Goal: Task Accomplishment & Management: Manage account settings

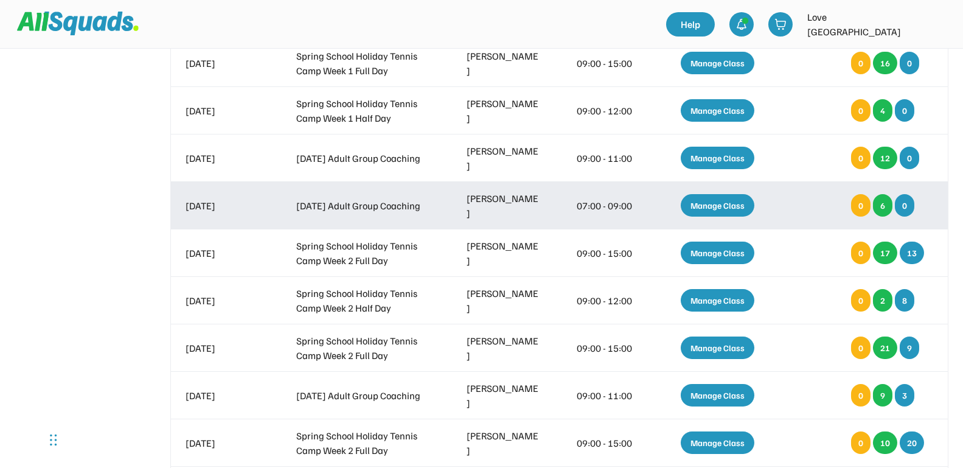
scroll to position [532, 0]
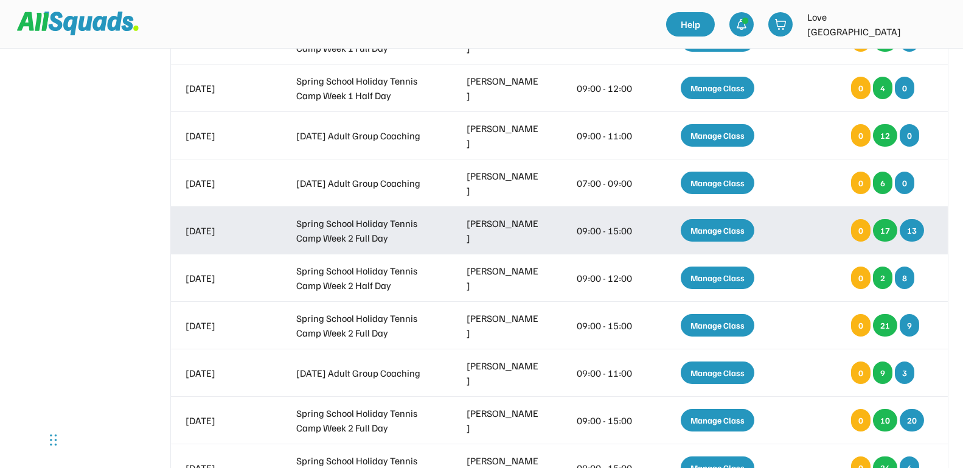
click at [709, 227] on div "Manage Class" at bounding box center [718, 230] width 74 height 23
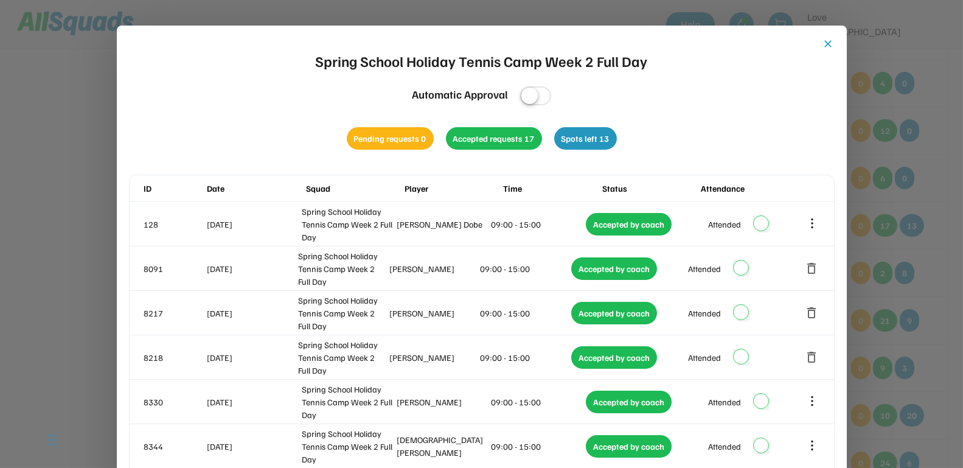
scroll to position [522, 0]
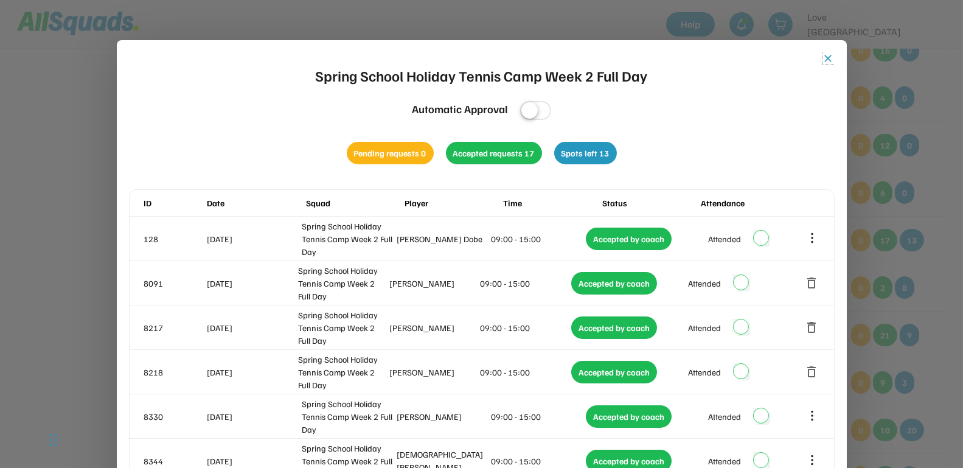
click at [826, 57] on button "close" at bounding box center [828, 58] width 12 height 12
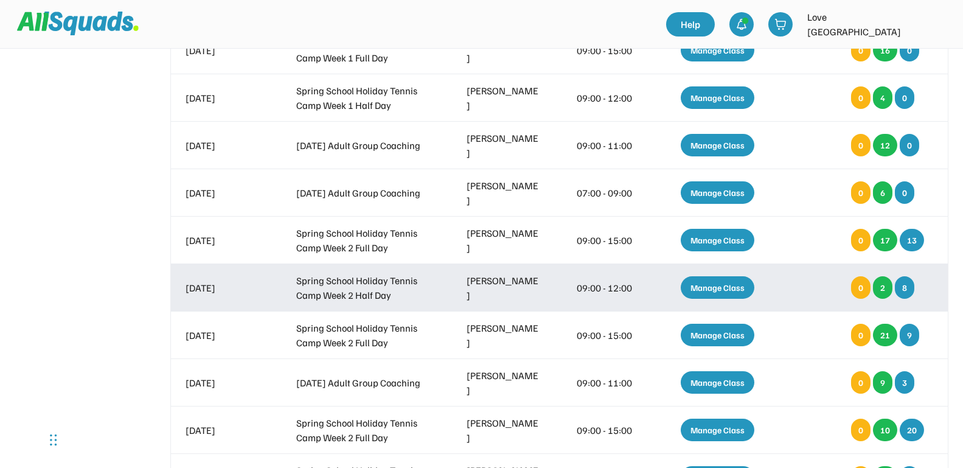
click at [705, 284] on div "Manage Class" at bounding box center [718, 287] width 74 height 23
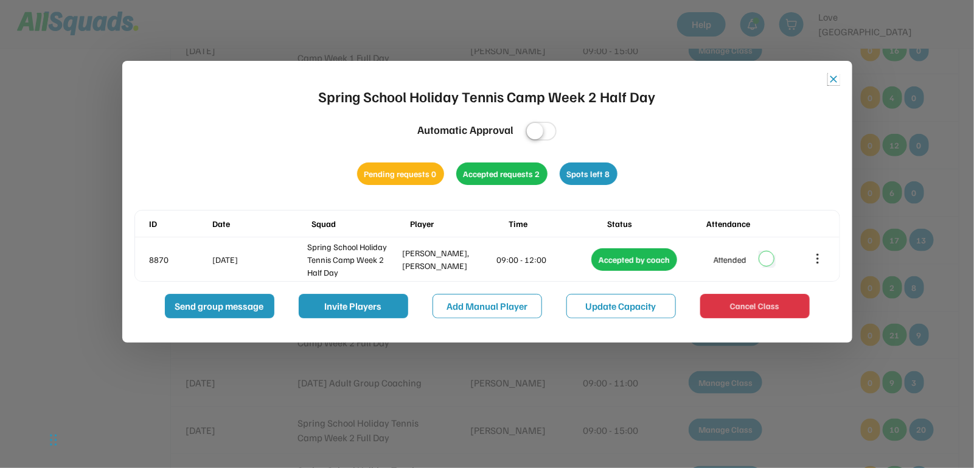
click at [836, 77] on button "close" at bounding box center [834, 79] width 12 height 12
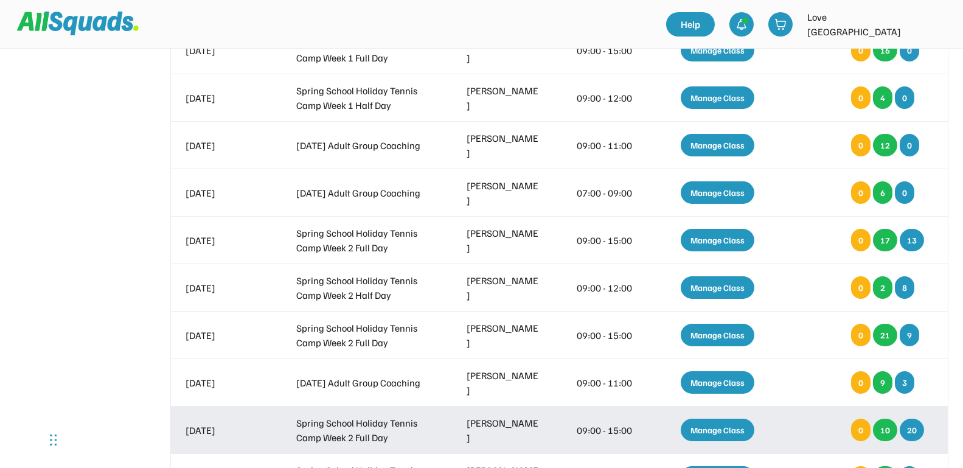
scroll to position [598, 0]
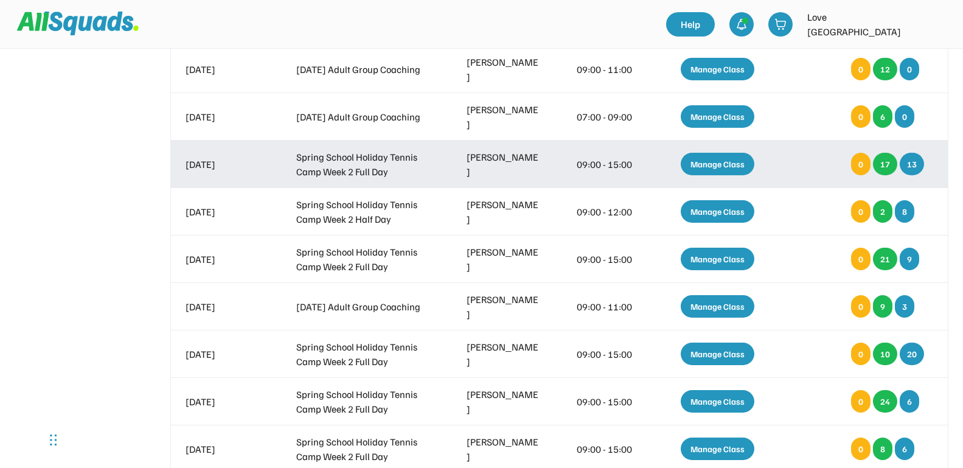
click at [716, 159] on div "Manage Class" at bounding box center [718, 164] width 74 height 23
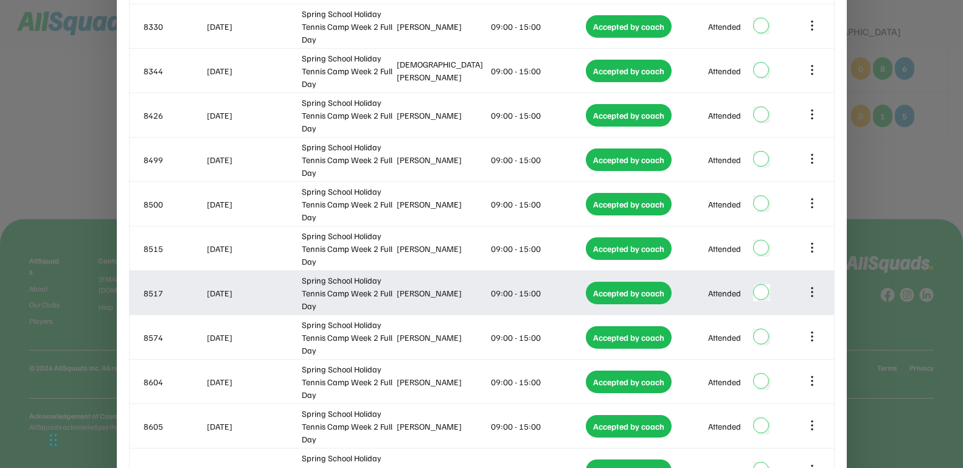
scroll to position [1055, 0]
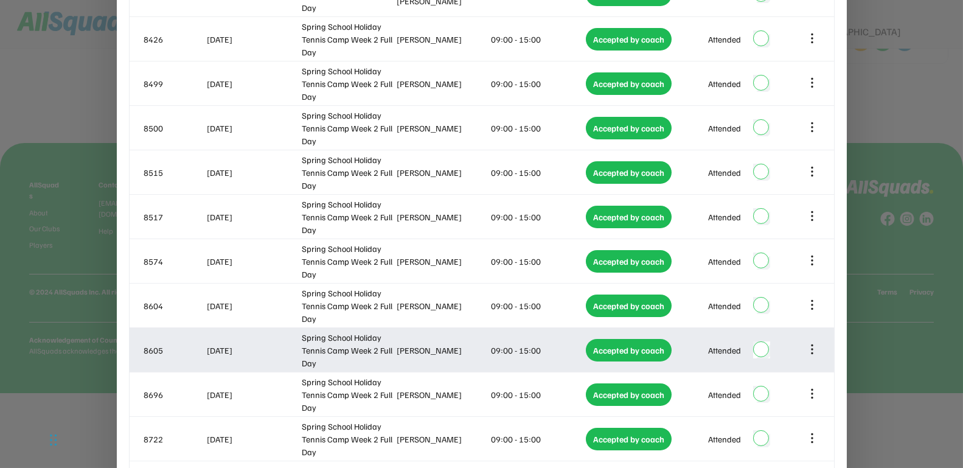
click at [810, 350] on icon at bounding box center [811, 348] width 13 height 13
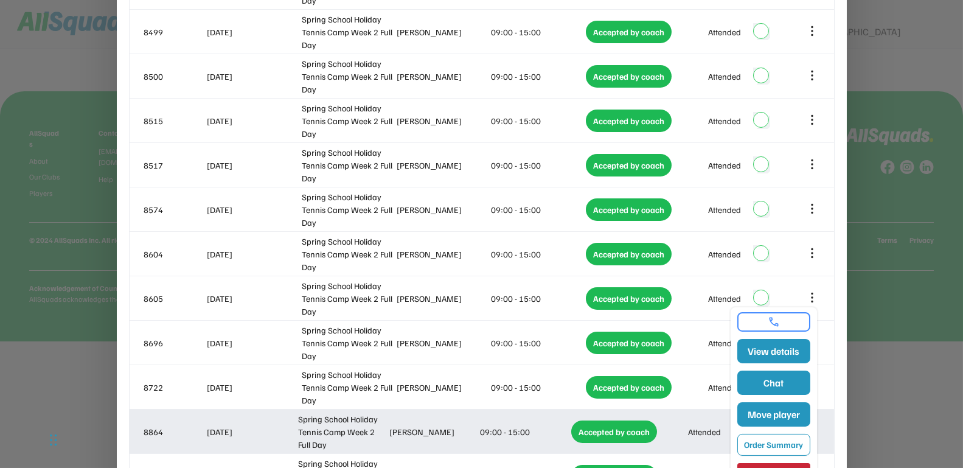
scroll to position [1131, 0]
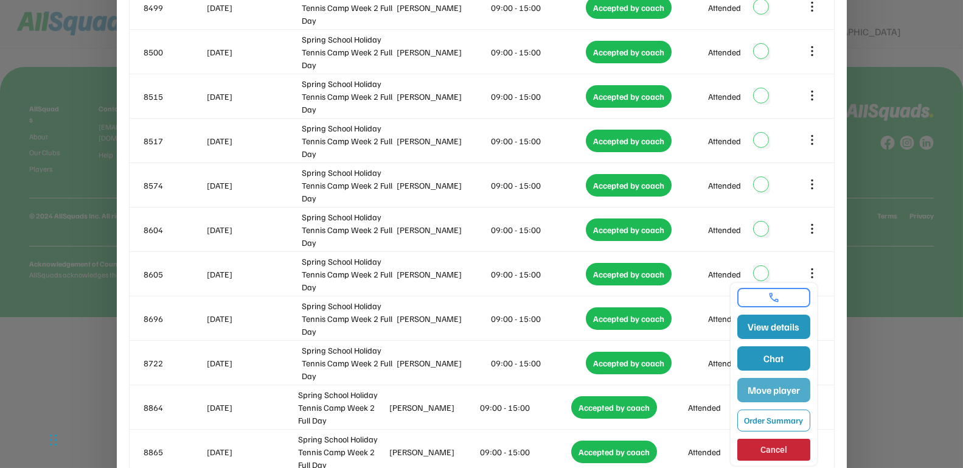
click at [774, 389] on button "Move player" at bounding box center [773, 390] width 73 height 24
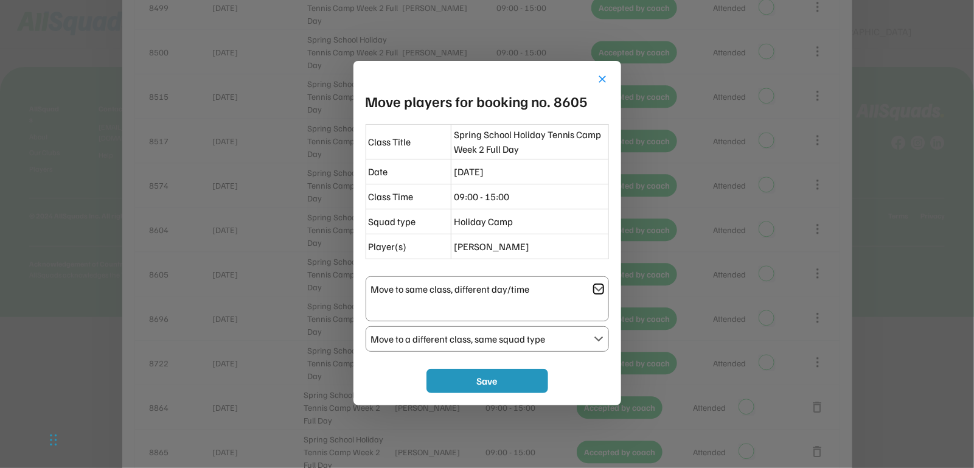
click at [598, 285] on text "" at bounding box center [599, 289] width 10 height 10
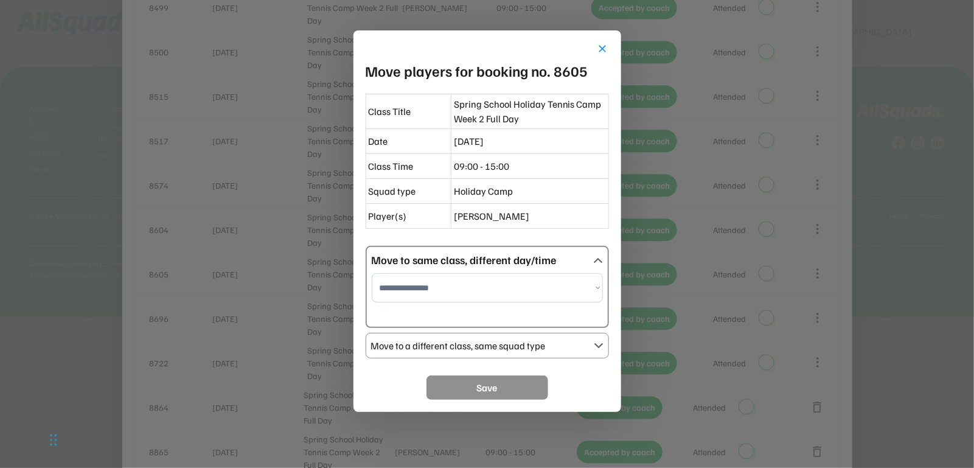
click at [598, 285] on select "**********" at bounding box center [487, 287] width 231 height 29
select select "**********"
click at [372, 273] on select "**********" at bounding box center [487, 287] width 231 height 29
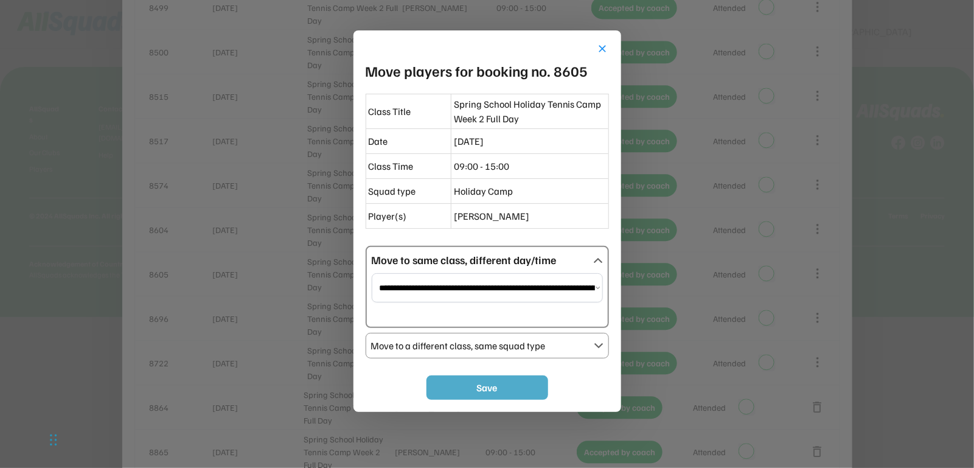
click at [488, 385] on button "Save" at bounding box center [487, 387] width 122 height 24
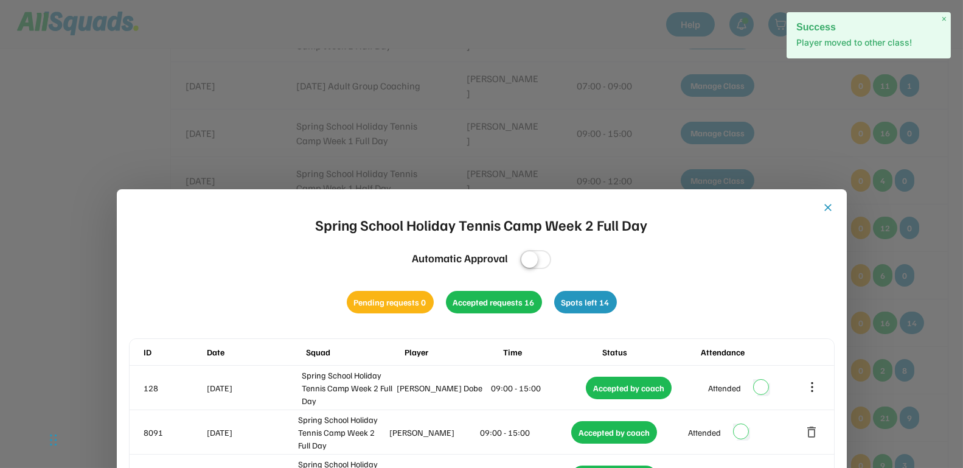
scroll to position [294, 0]
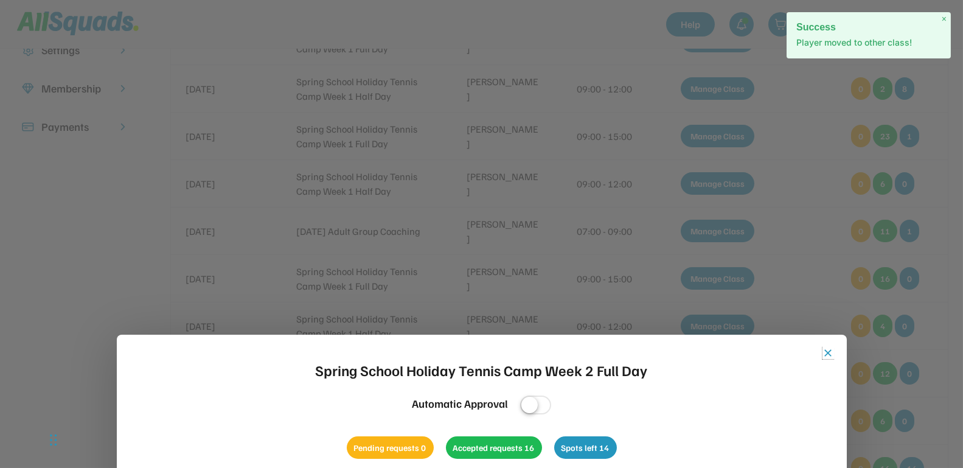
click at [829, 350] on button "close" at bounding box center [828, 353] width 12 height 12
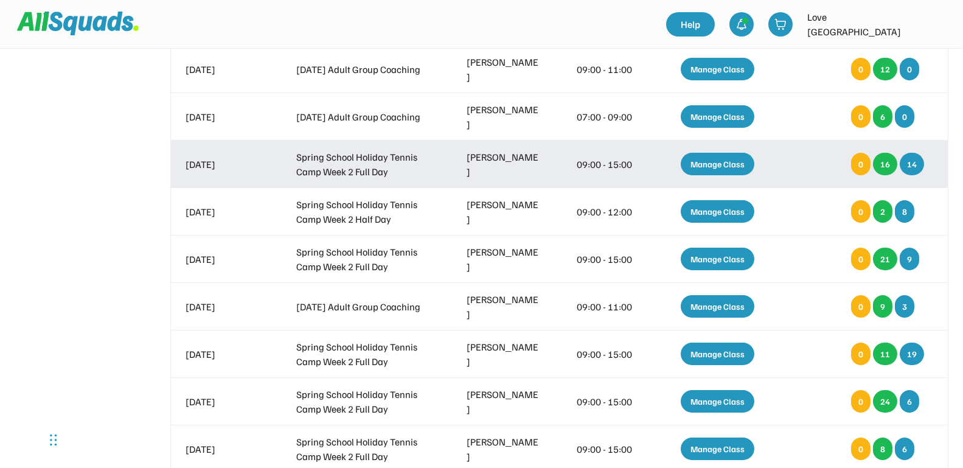
scroll to position [674, 0]
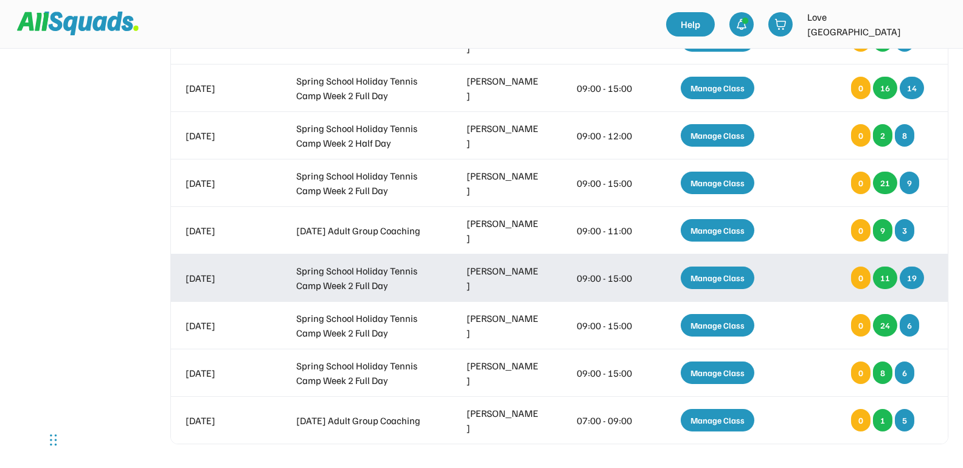
click at [713, 274] on div "Manage Class" at bounding box center [718, 277] width 74 height 23
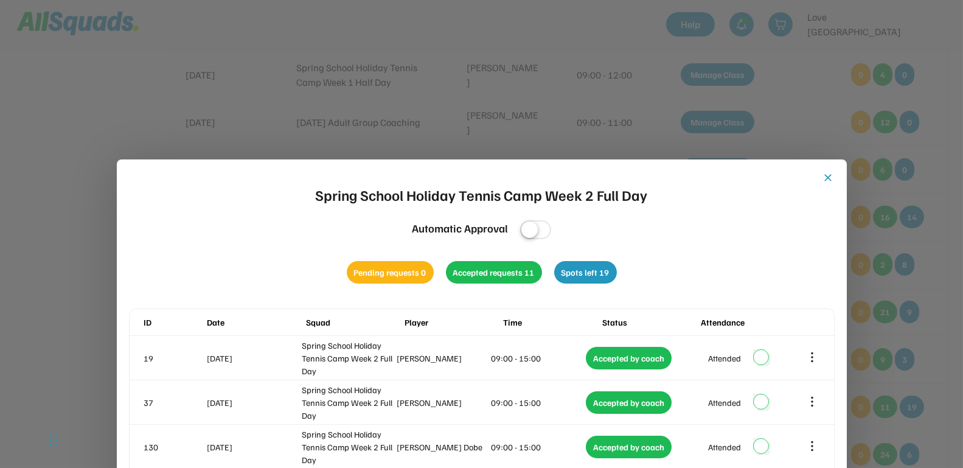
scroll to position [513, 0]
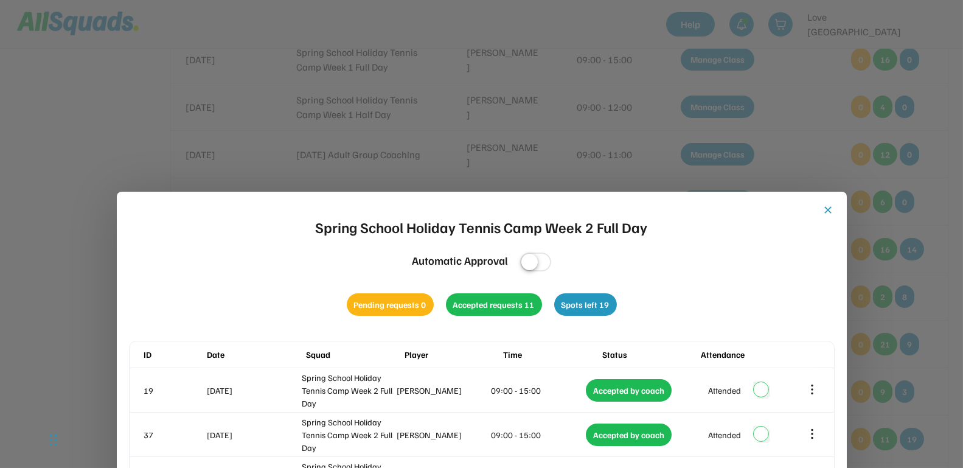
click at [829, 211] on button "close" at bounding box center [828, 210] width 12 height 12
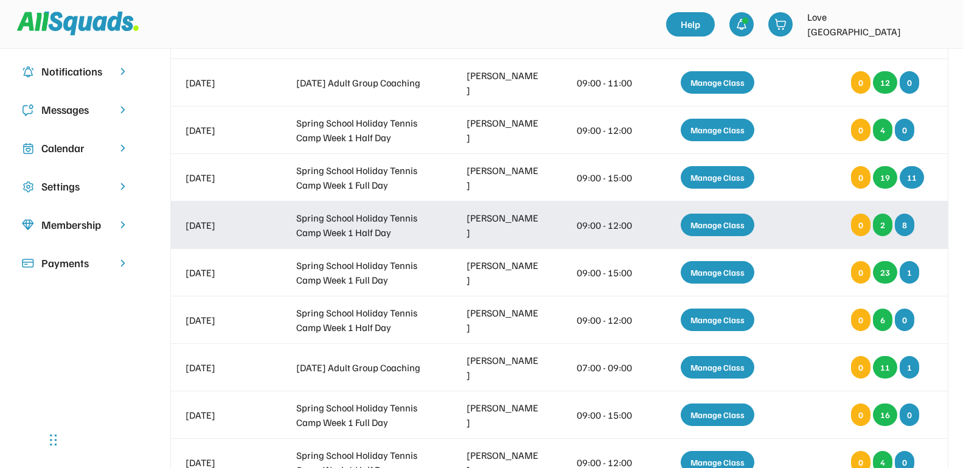
scroll to position [133, 0]
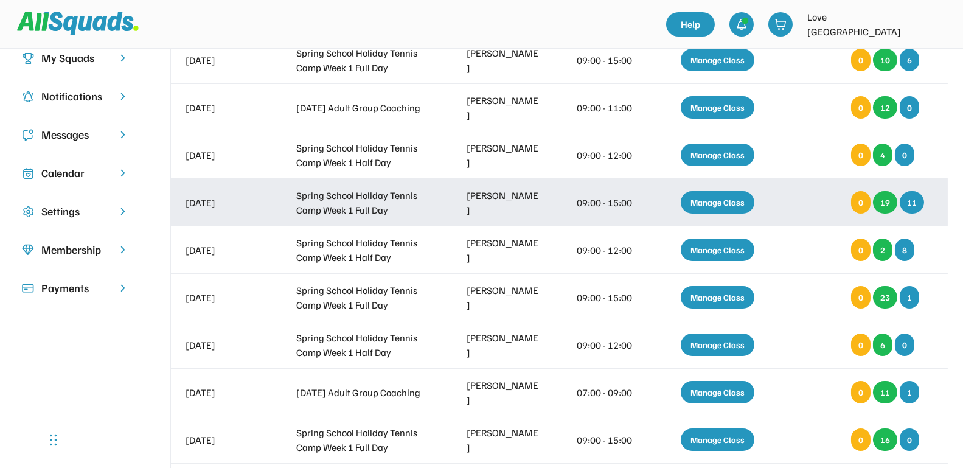
click at [706, 199] on div "Manage Class" at bounding box center [718, 202] width 74 height 23
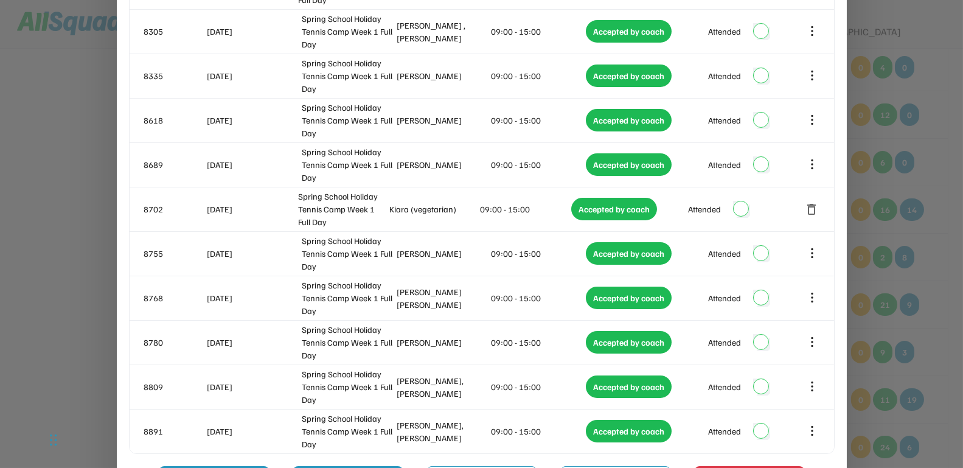
scroll to position [665, 0]
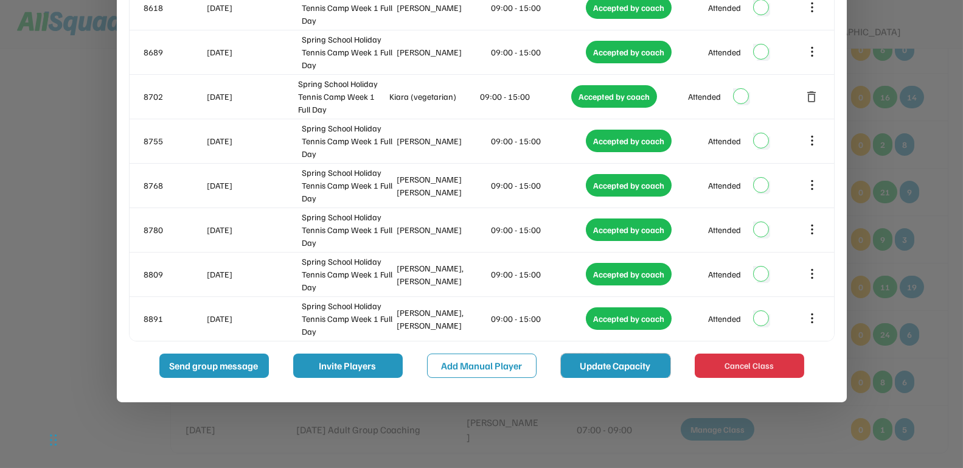
click at [606, 370] on button "Update Capacity" at bounding box center [615, 365] width 109 height 24
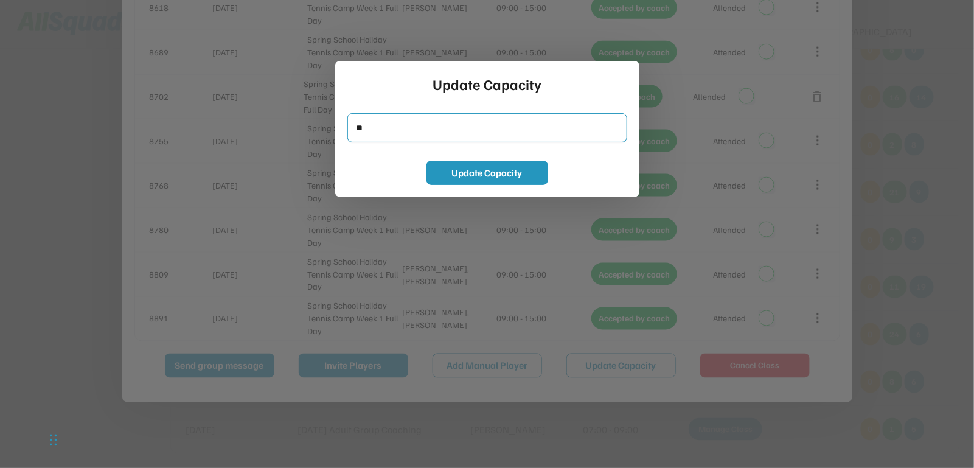
drag, startPoint x: 367, startPoint y: 131, endPoint x: 330, endPoint y: 140, distance: 38.2
type input "**"
click at [450, 176] on button "Update Capacity" at bounding box center [487, 173] width 122 height 24
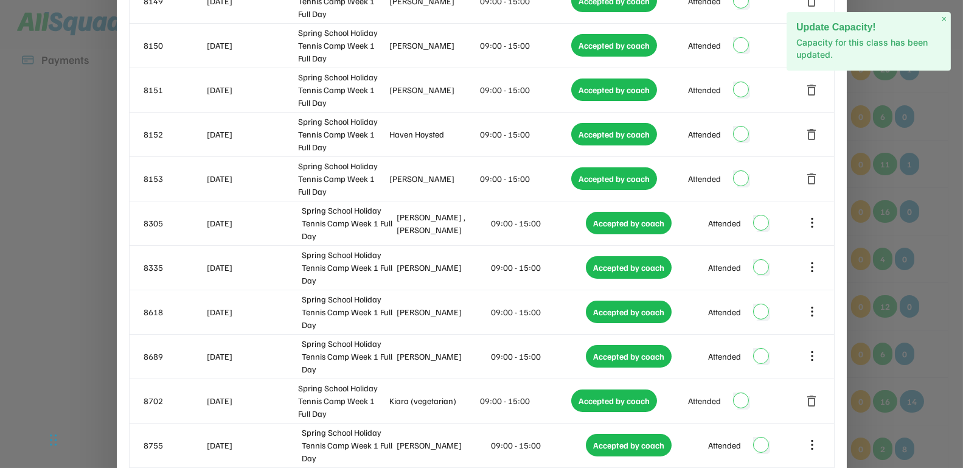
scroll to position [0, 0]
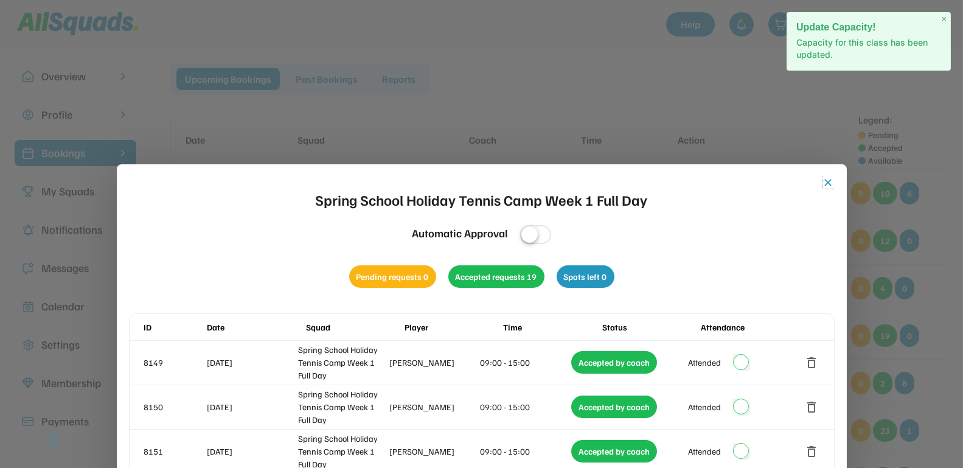
click at [828, 183] on button "close" at bounding box center [828, 182] width 12 height 12
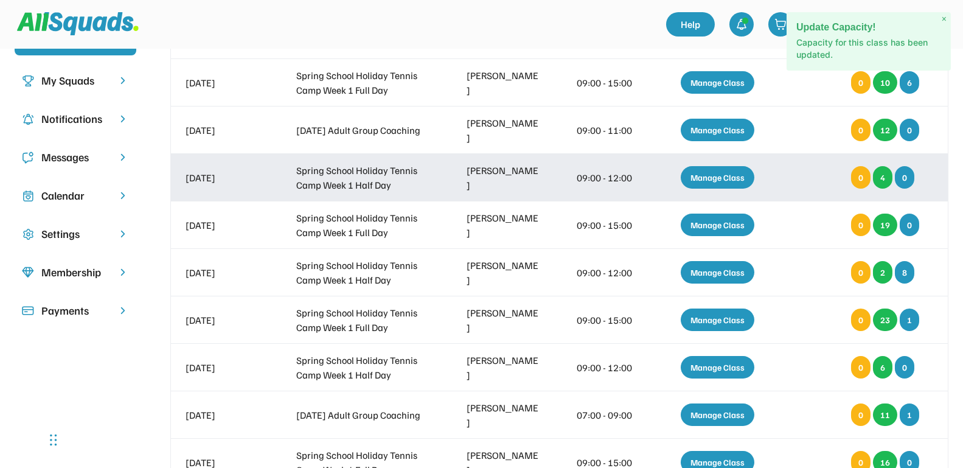
scroll to position [152, 0]
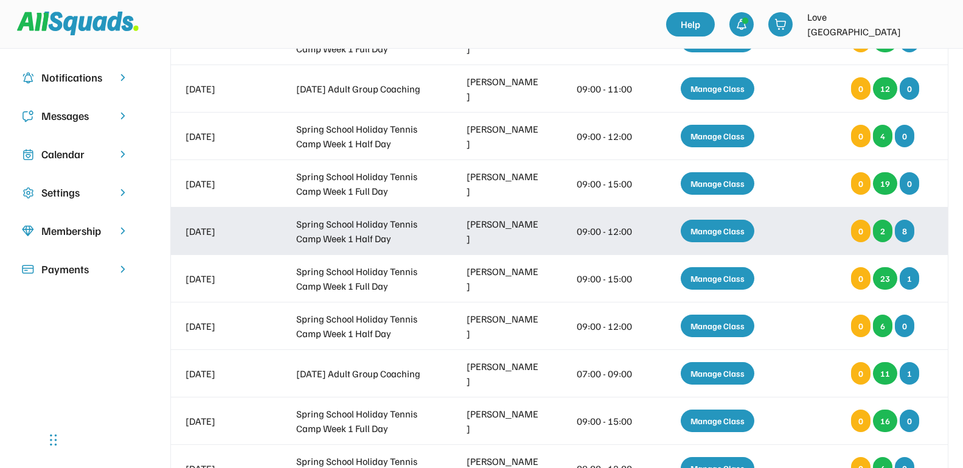
click at [713, 227] on div "Manage Class" at bounding box center [718, 231] width 74 height 23
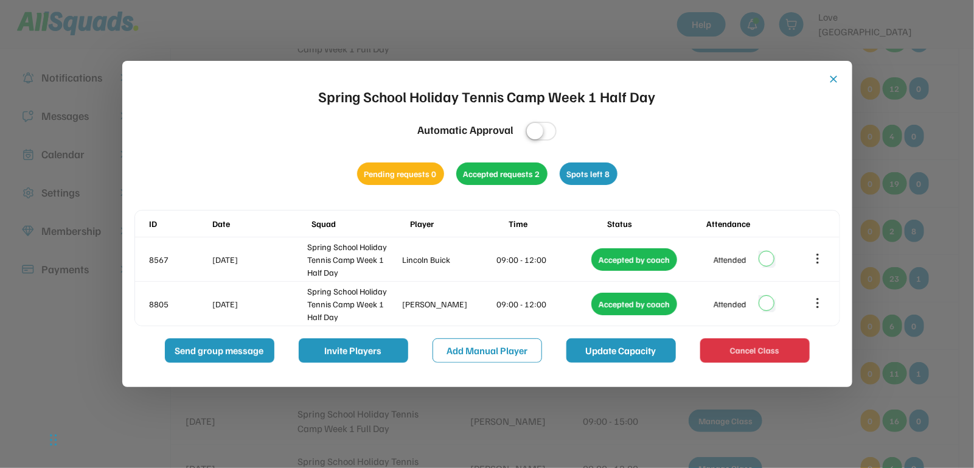
click at [608, 351] on button "Update Capacity" at bounding box center [620, 350] width 109 height 24
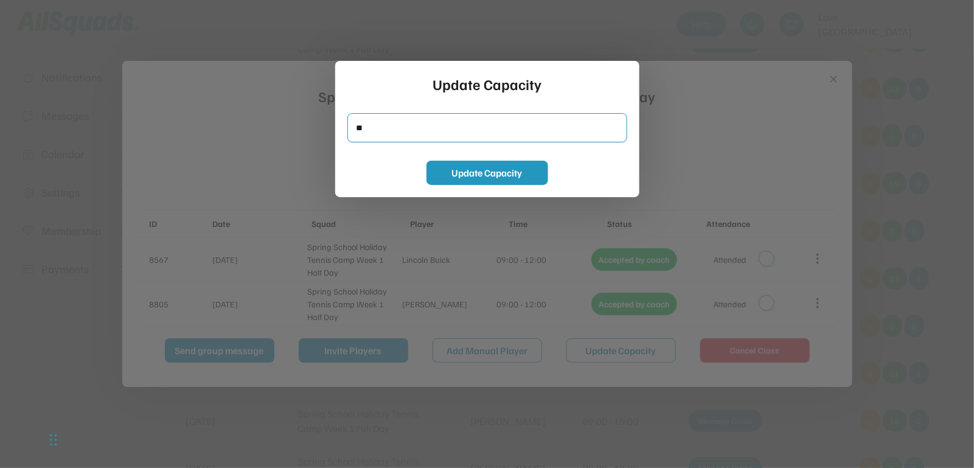
drag, startPoint x: 377, startPoint y: 126, endPoint x: 342, endPoint y: 133, distance: 35.3
click at [342, 133] on div "Update Capacity Update Capacity" at bounding box center [487, 129] width 304 height 136
type input "*"
drag, startPoint x: 480, startPoint y: 170, endPoint x: 550, endPoint y: 132, distance: 79.5
click at [480, 170] on button "Update Capacity" at bounding box center [487, 173] width 122 height 24
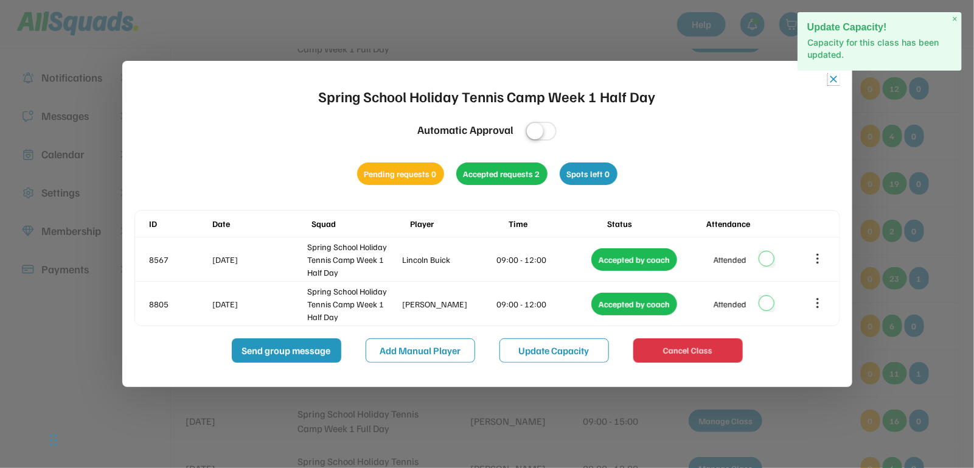
click at [830, 78] on button "close" at bounding box center [834, 79] width 12 height 12
